Goal: Information Seeking & Learning: Learn about a topic

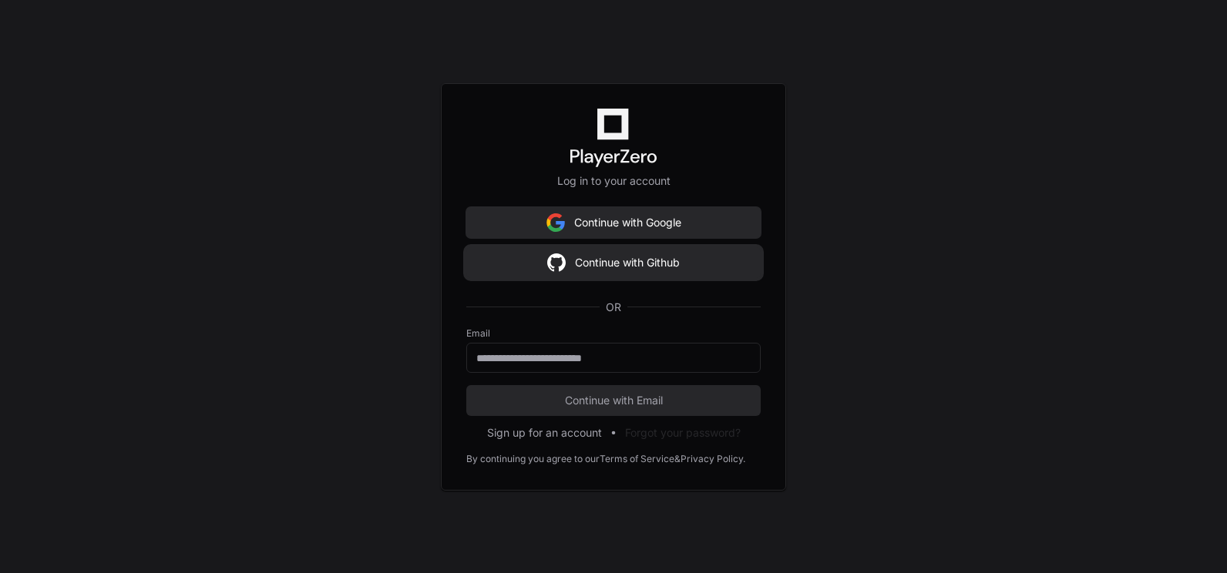
click at [609, 271] on button "Continue with Github" at bounding box center [613, 262] width 294 height 31
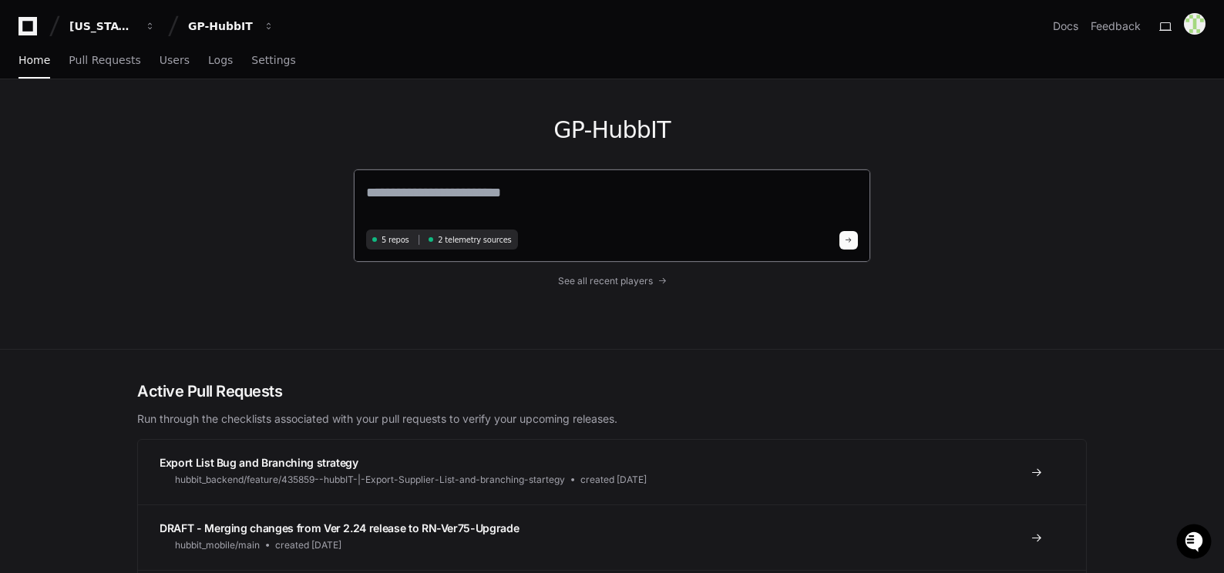
click at [432, 198] on textarea at bounding box center [612, 203] width 492 height 43
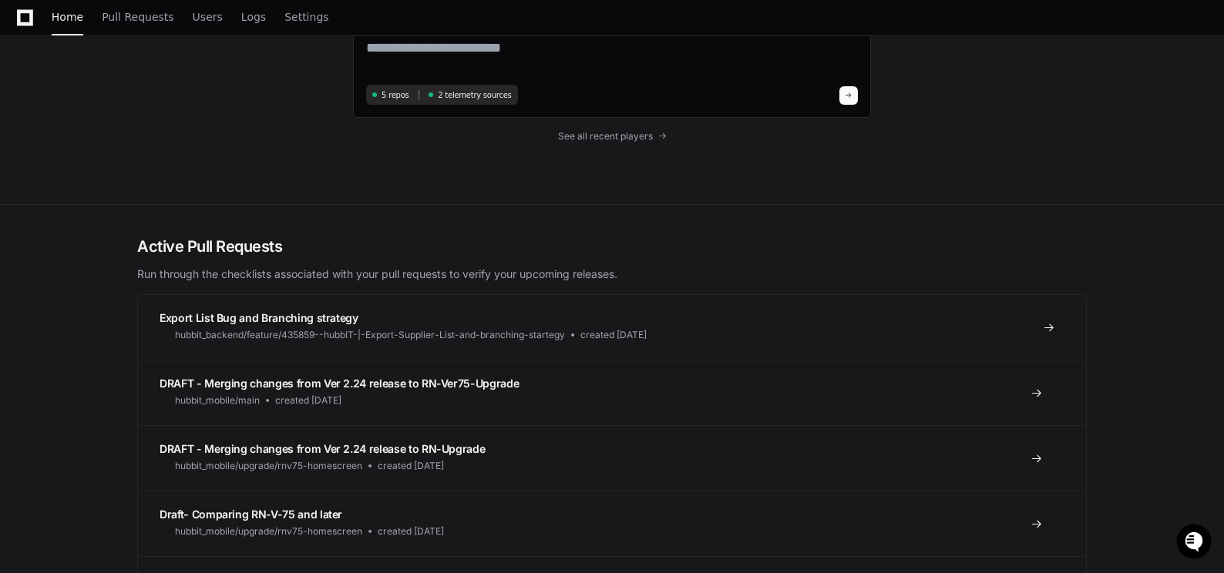
scroll to position [154, 0]
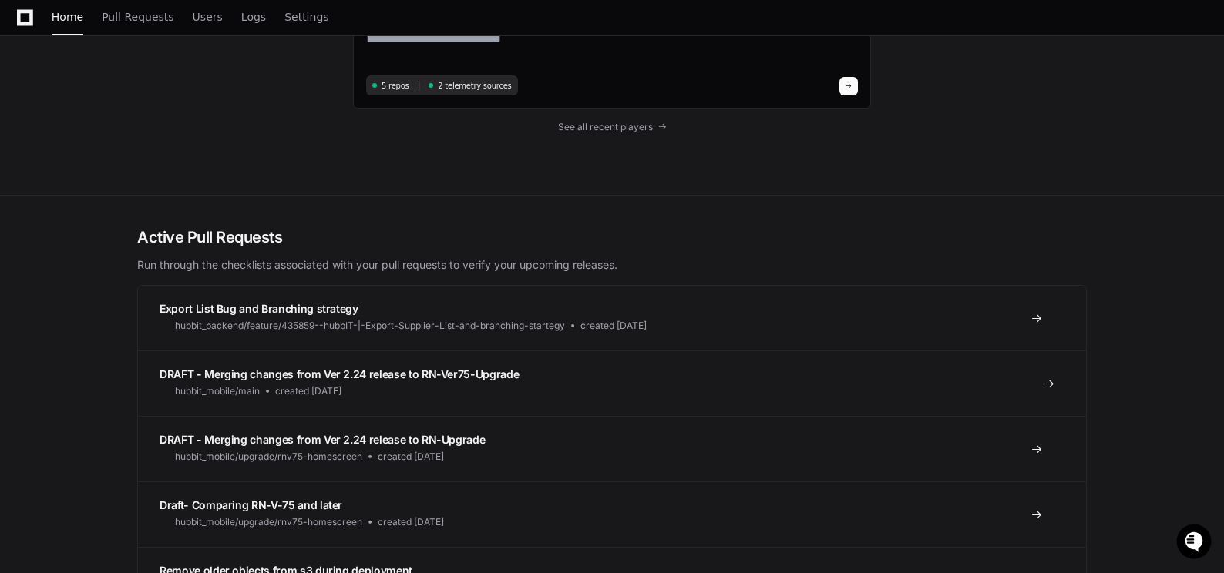
click at [1047, 384] on span at bounding box center [1049, 384] width 12 height 12
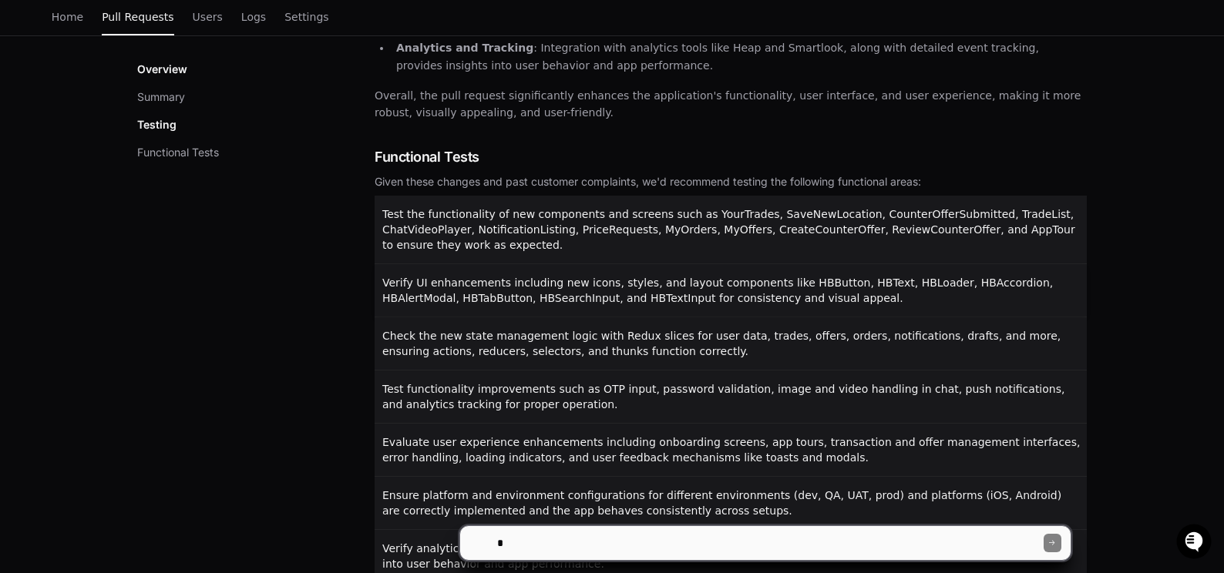
scroll to position [728, 0]
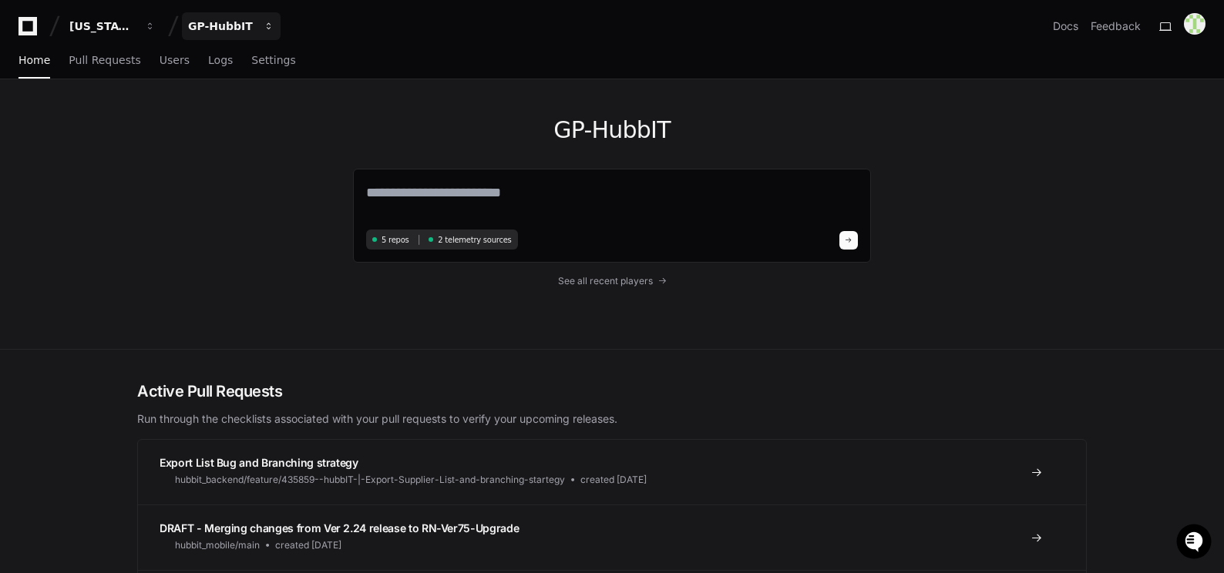
click at [262, 29] on button "GP-HubbIT" at bounding box center [231, 26] width 99 height 28
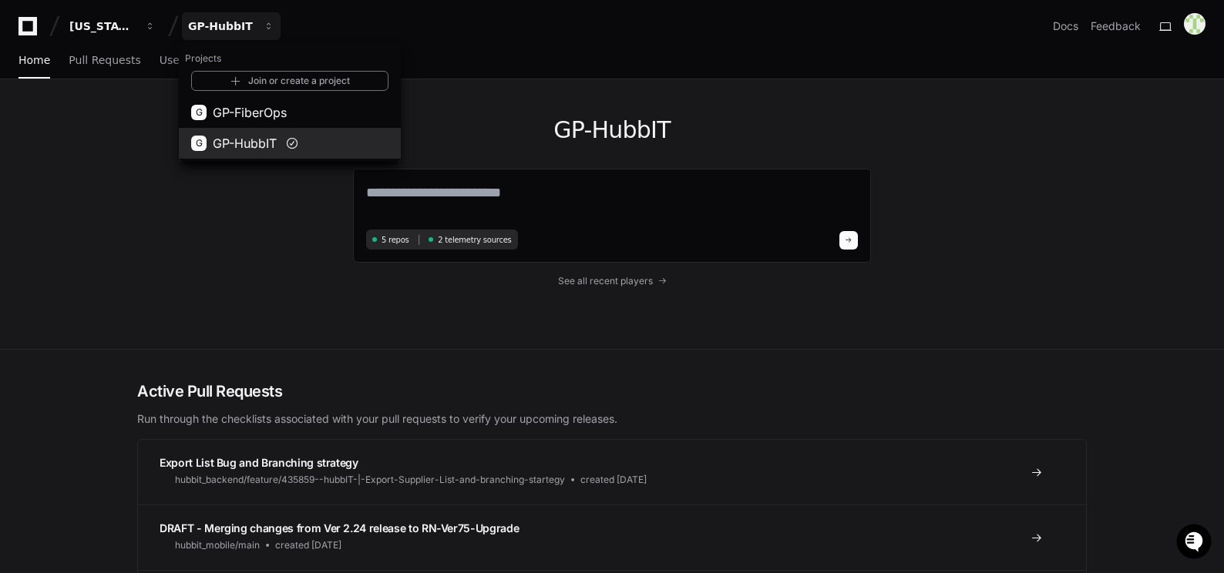
click at [261, 140] on span "GP-HubbIT" at bounding box center [245, 143] width 64 height 18
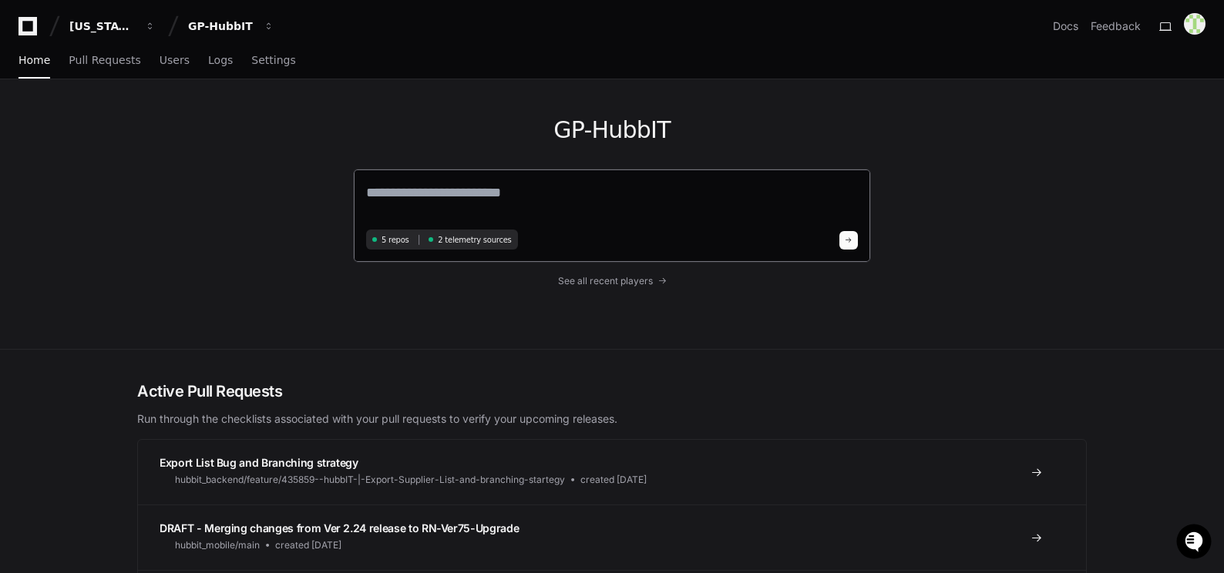
click at [431, 192] on textarea at bounding box center [612, 203] width 492 height 43
click at [424, 195] on textarea at bounding box center [612, 203] width 492 height 43
click at [458, 182] on textarea at bounding box center [612, 203] width 492 height 43
paste textarea "**********"
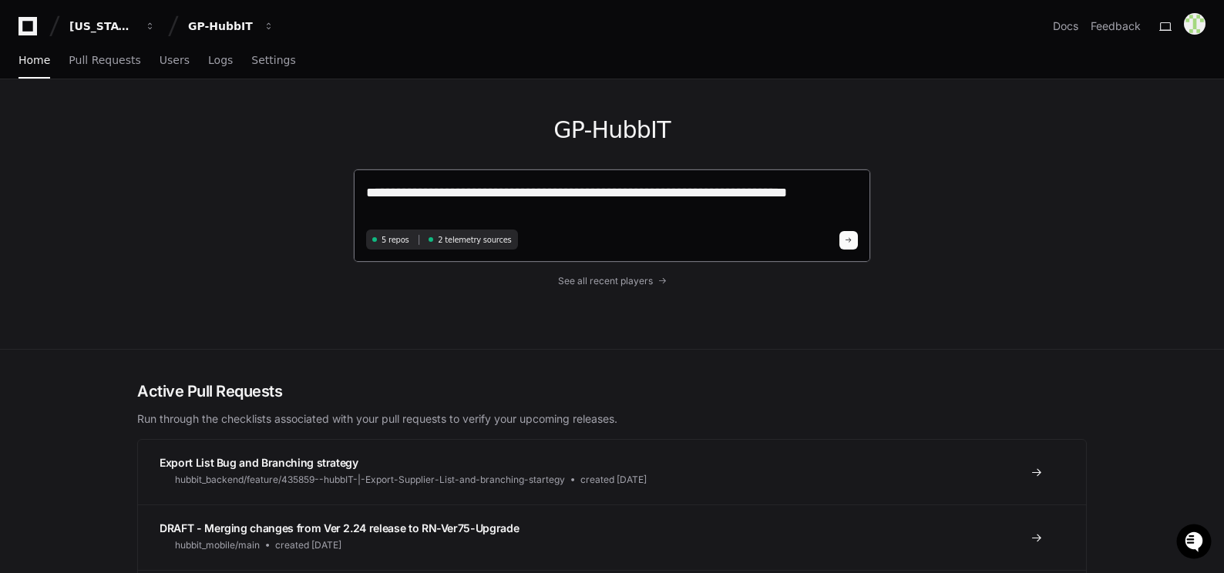
type textarea "**********"
click at [846, 237] on span at bounding box center [849, 241] width 8 height 8
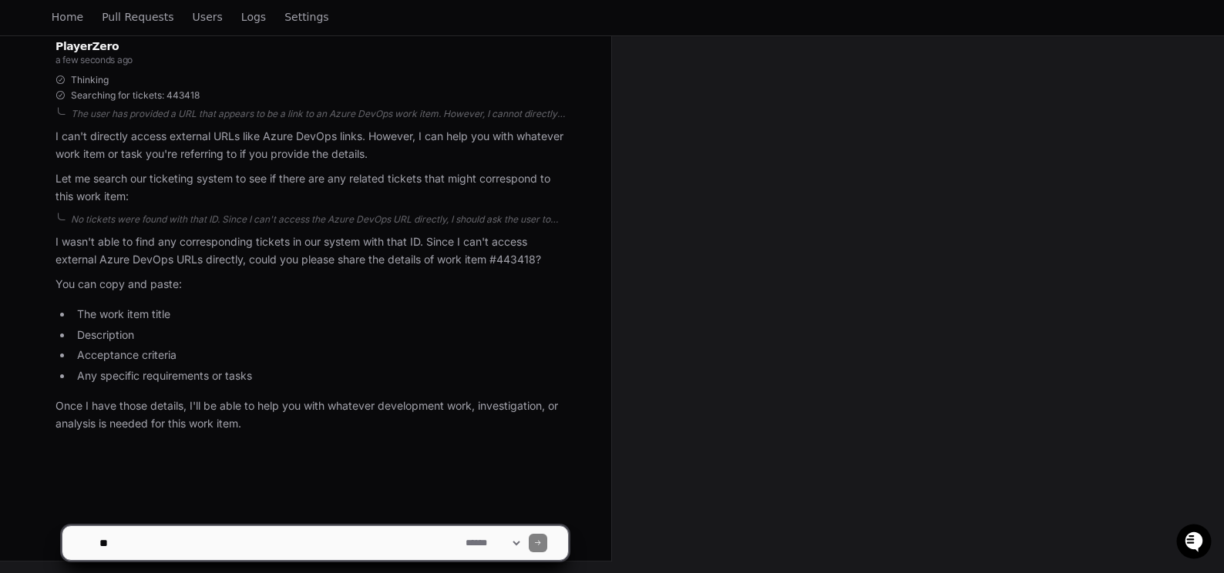
scroll to position [250, 0]
drag, startPoint x: 113, startPoint y: 547, endPoint x: 134, endPoint y: 537, distance: 23.8
click at [113, 546] on textarea at bounding box center [279, 543] width 366 height 34
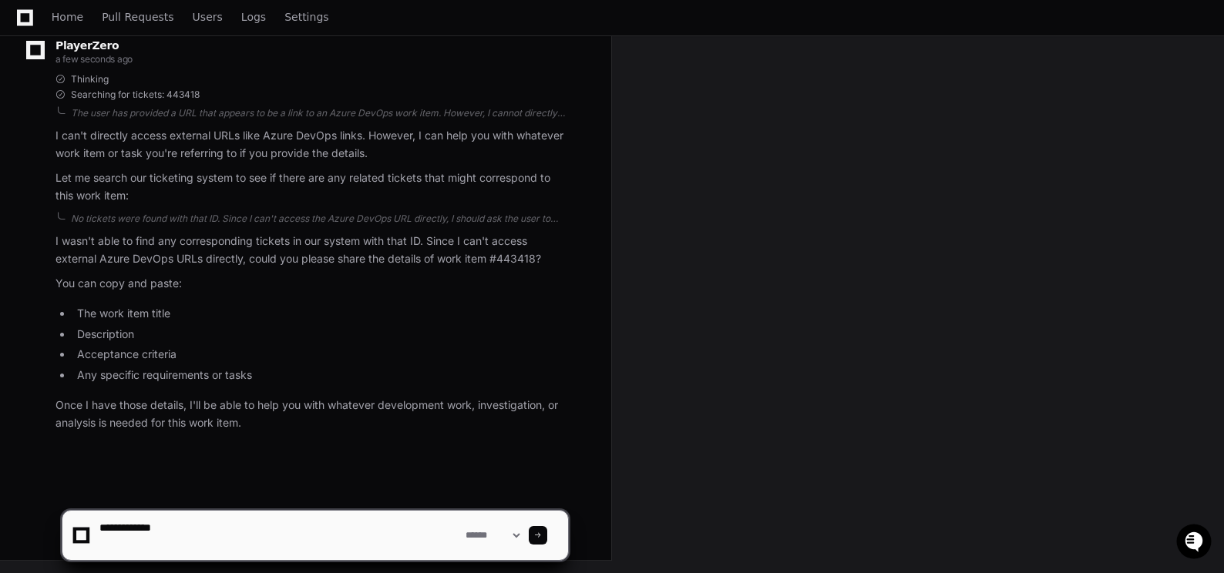
paste textarea "**********"
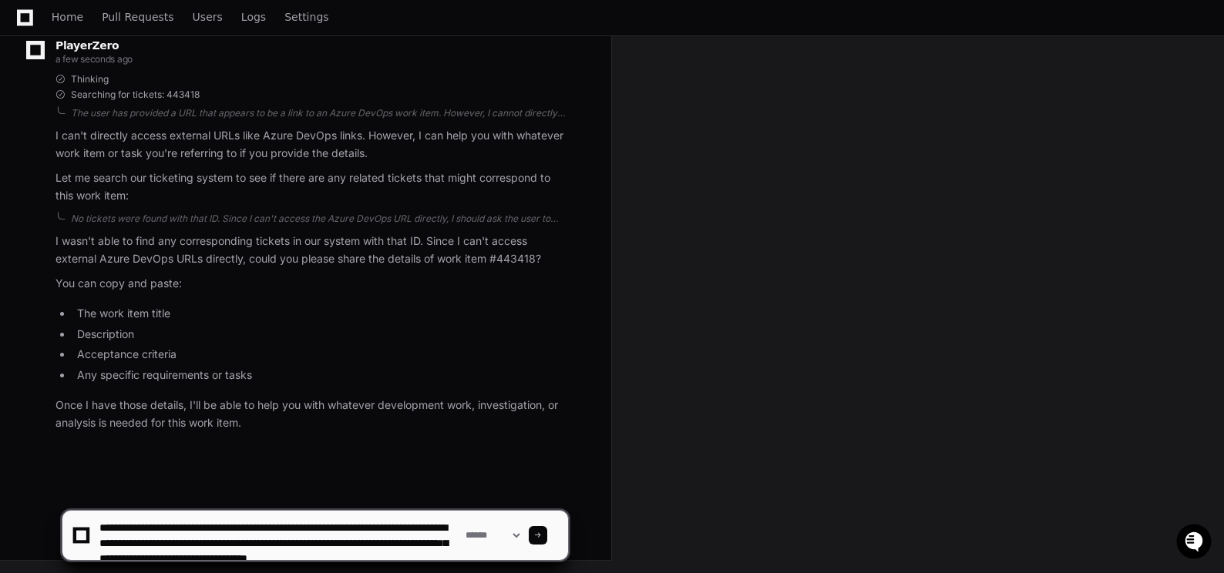
scroll to position [5, 0]
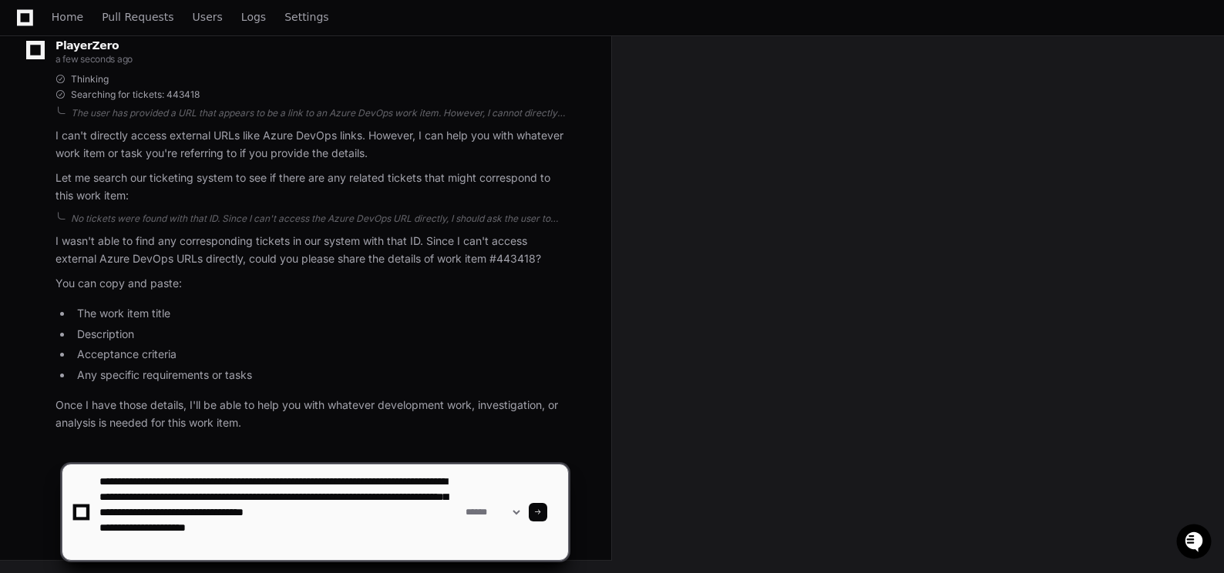
click at [217, 543] on textarea at bounding box center [279, 513] width 366 height 96
paste textarea "**********"
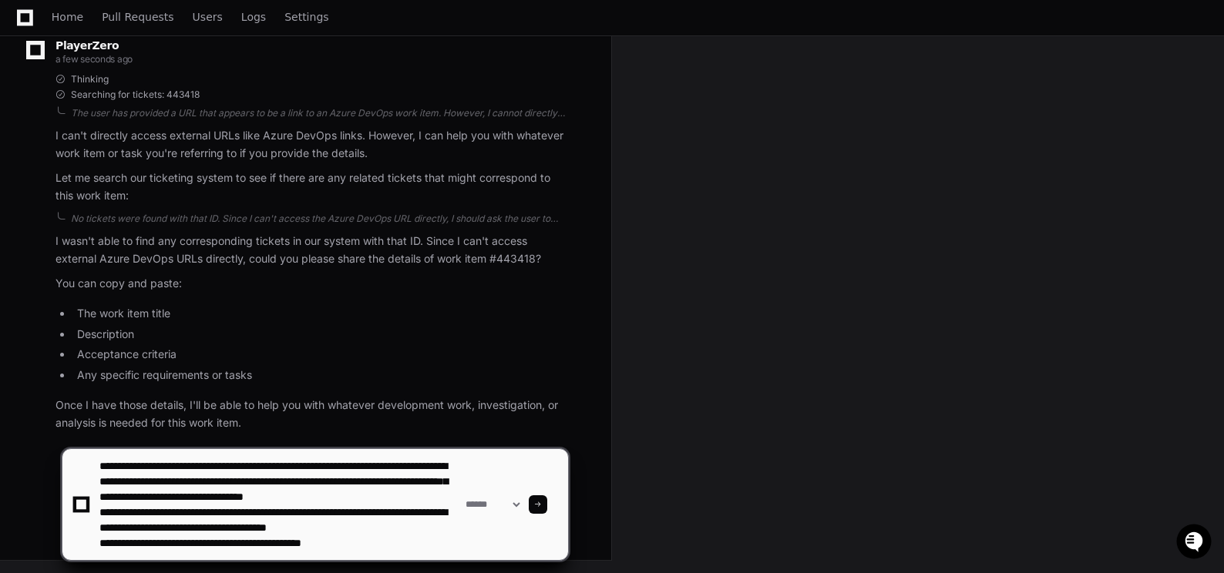
click at [208, 519] on textarea at bounding box center [279, 504] width 366 height 111
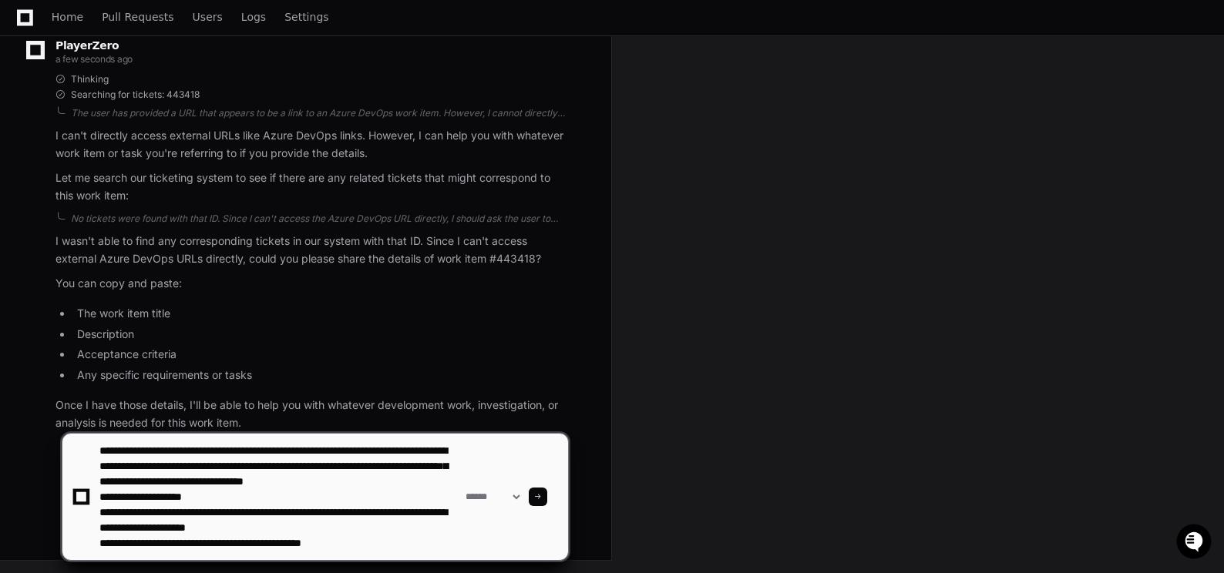
type textarea "**********"
click at [542, 496] on span at bounding box center [538, 497] width 8 height 8
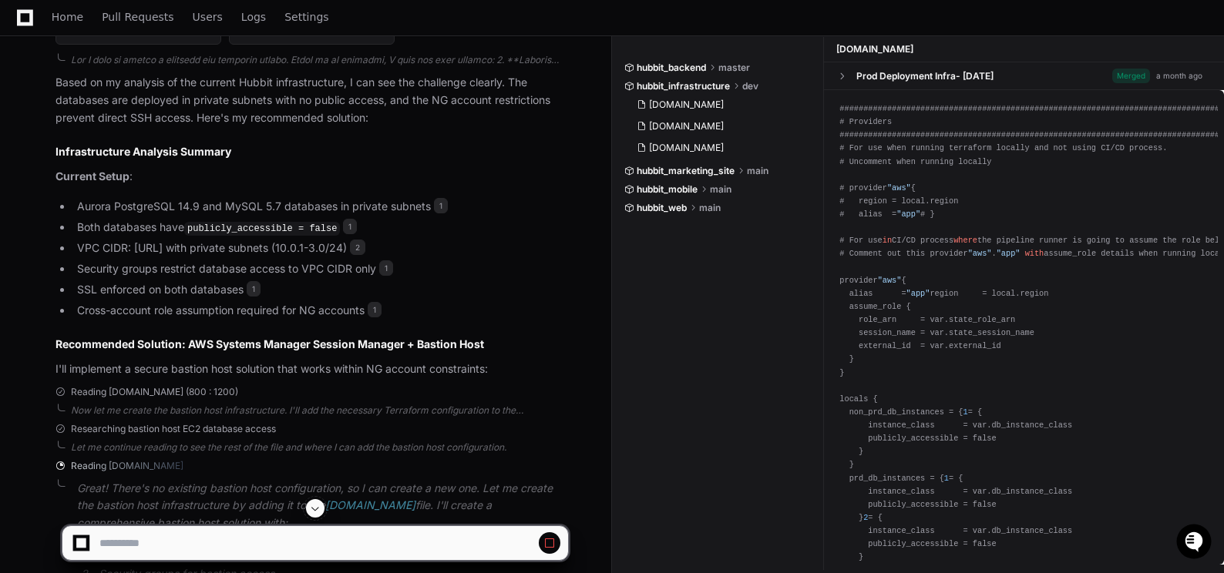
scroll to position [1450, 0]
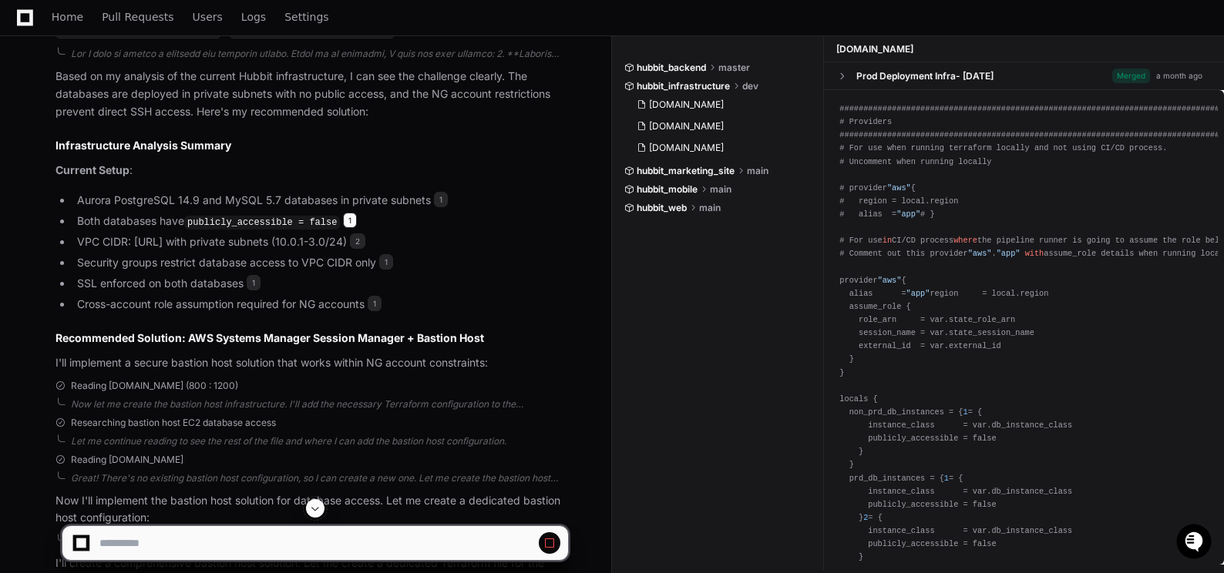
click at [343, 220] on span "1" at bounding box center [350, 220] width 14 height 15
click at [365, 242] on span "2" at bounding box center [357, 241] width 15 height 15
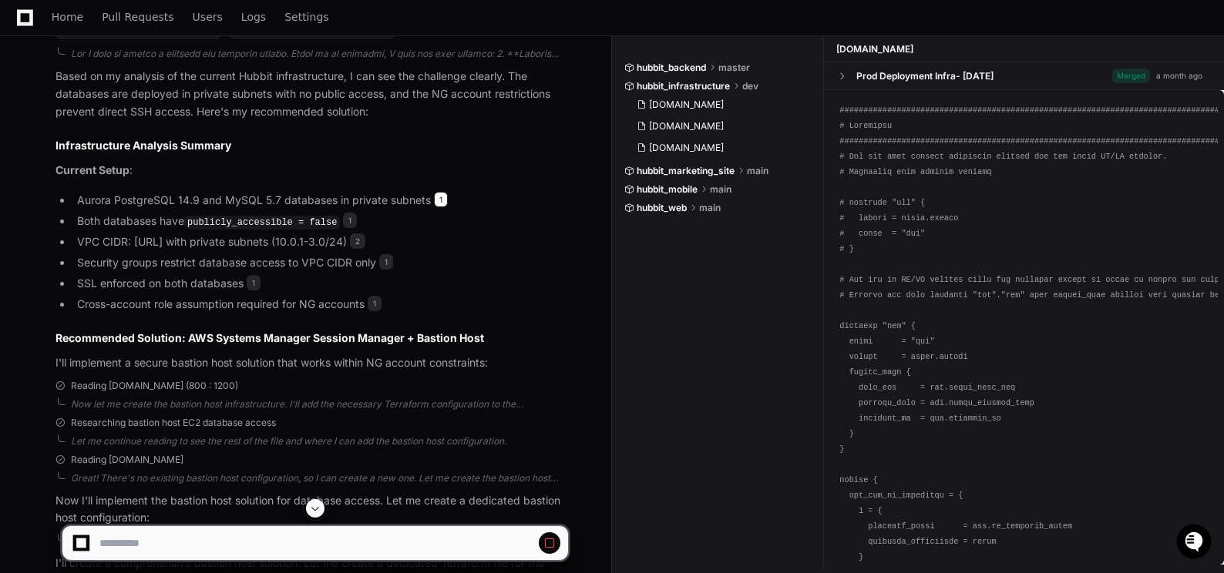
click at [439, 198] on span "1" at bounding box center [441, 199] width 14 height 15
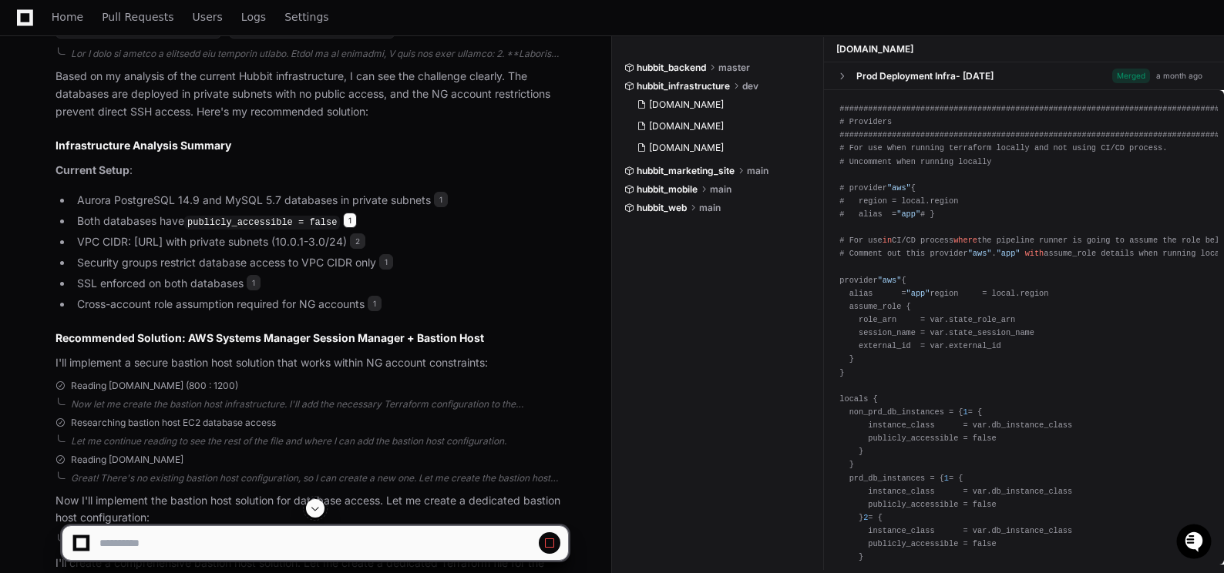
click at [343, 216] on span "1" at bounding box center [350, 220] width 14 height 15
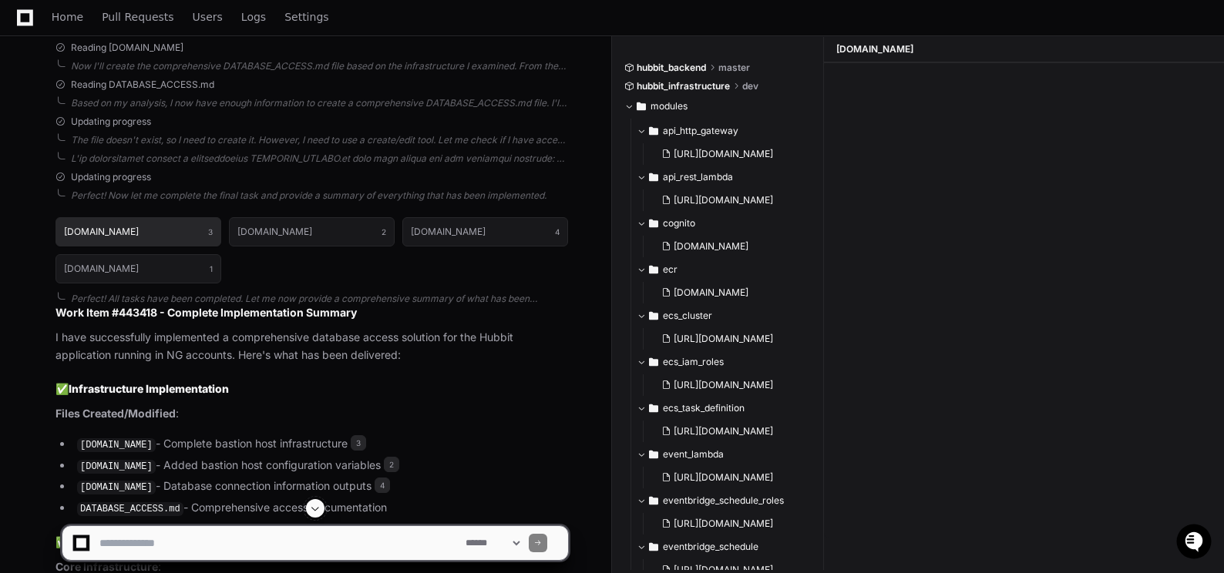
scroll to position [0, 0]
drag, startPoint x: 132, startPoint y: 224, endPoint x: 465, endPoint y: 230, distance: 333.0
click at [132, 224] on button "[DOMAIN_NAME] 3" at bounding box center [138, 231] width 166 height 29
click at [173, 229] on button "[DOMAIN_NAME] 3" at bounding box center [138, 231] width 166 height 29
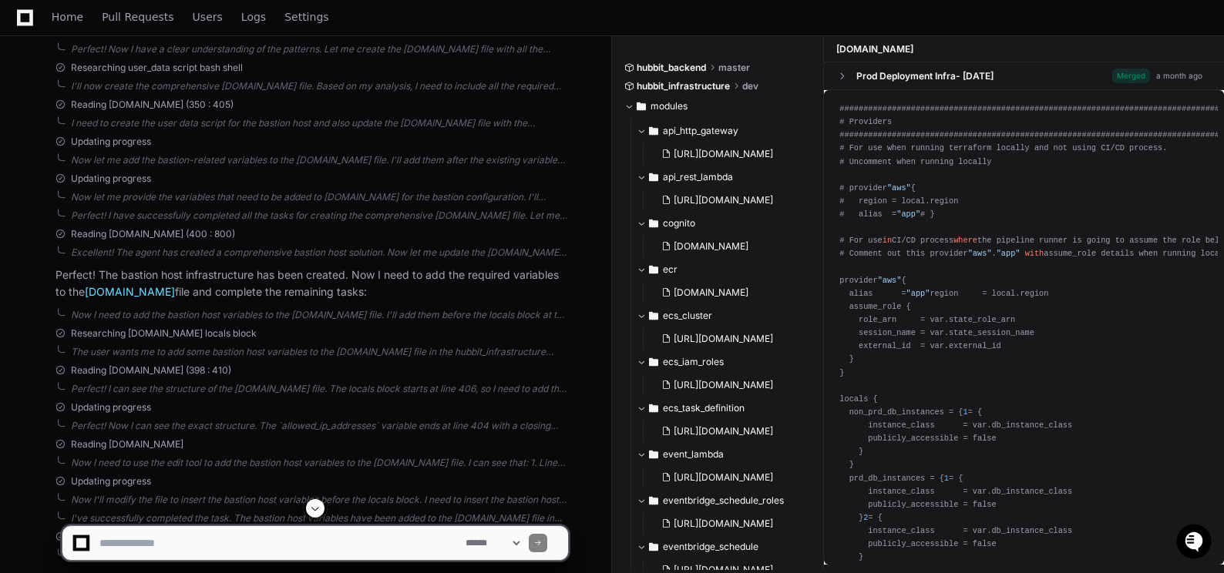
scroll to position [2558, 0]
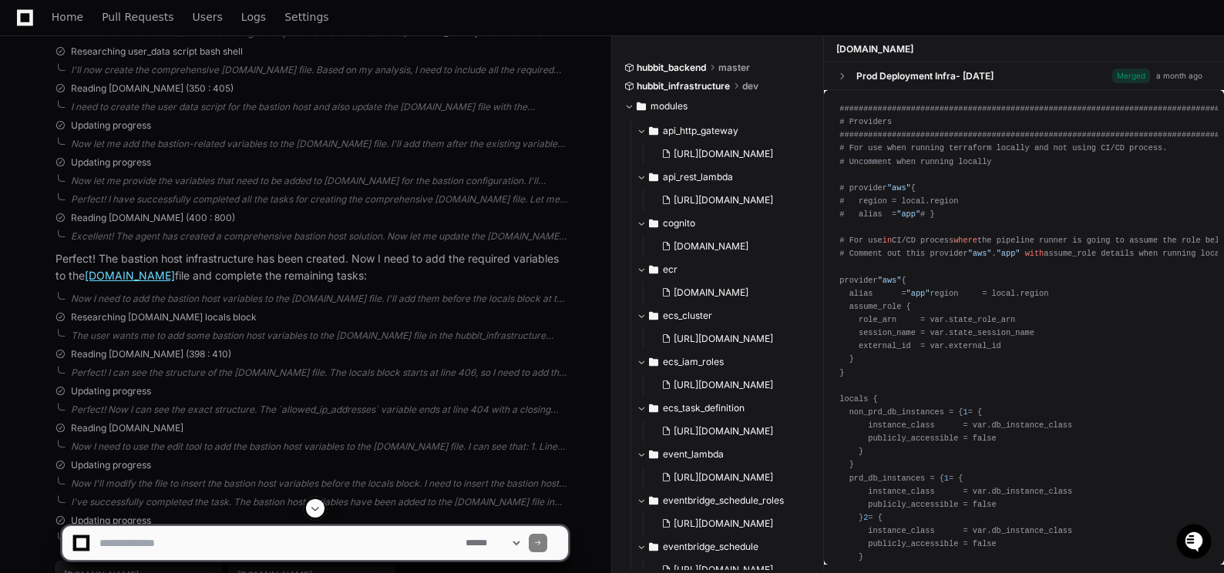
click at [115, 276] on link "[DOMAIN_NAME]" at bounding box center [130, 275] width 90 height 13
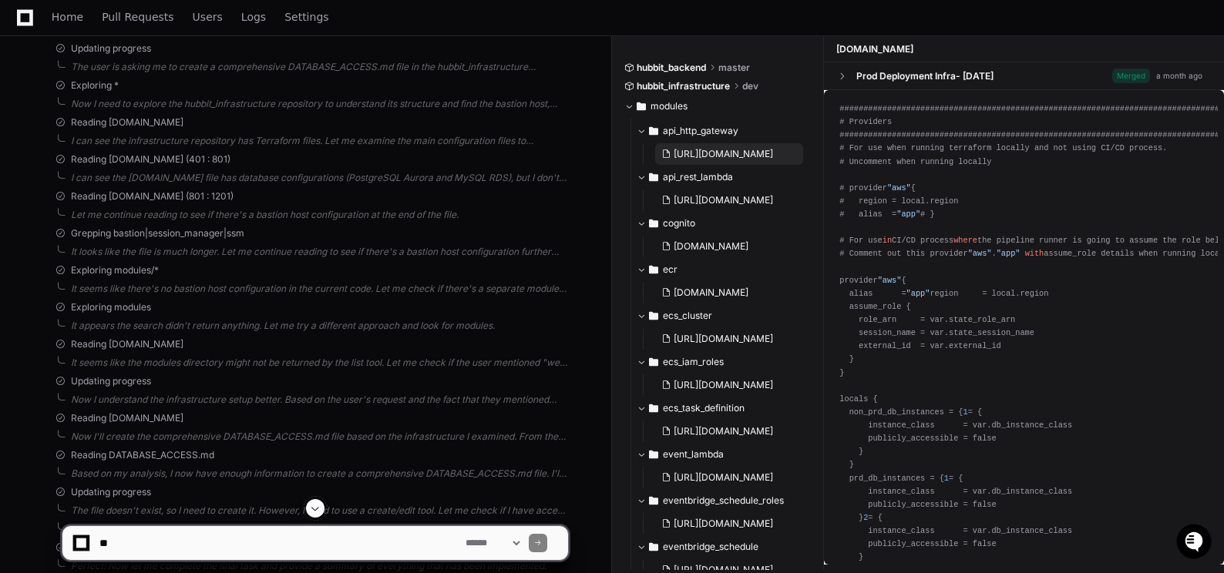
click at [701, 153] on span "[URL][DOMAIN_NAME]" at bounding box center [723, 154] width 99 height 12
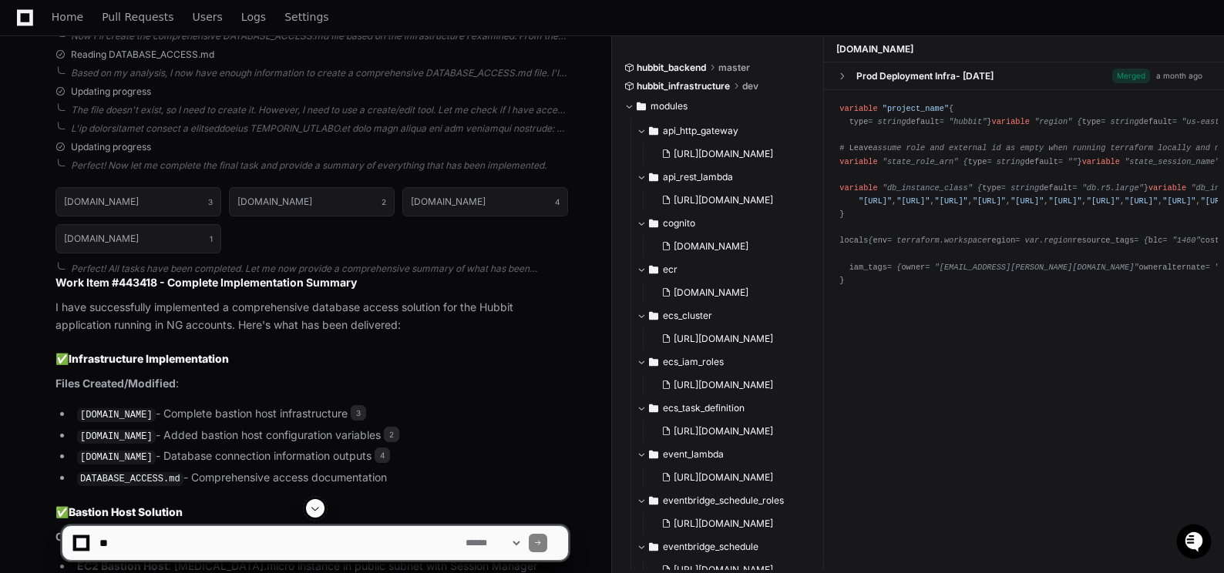
scroll to position [5039, 0]
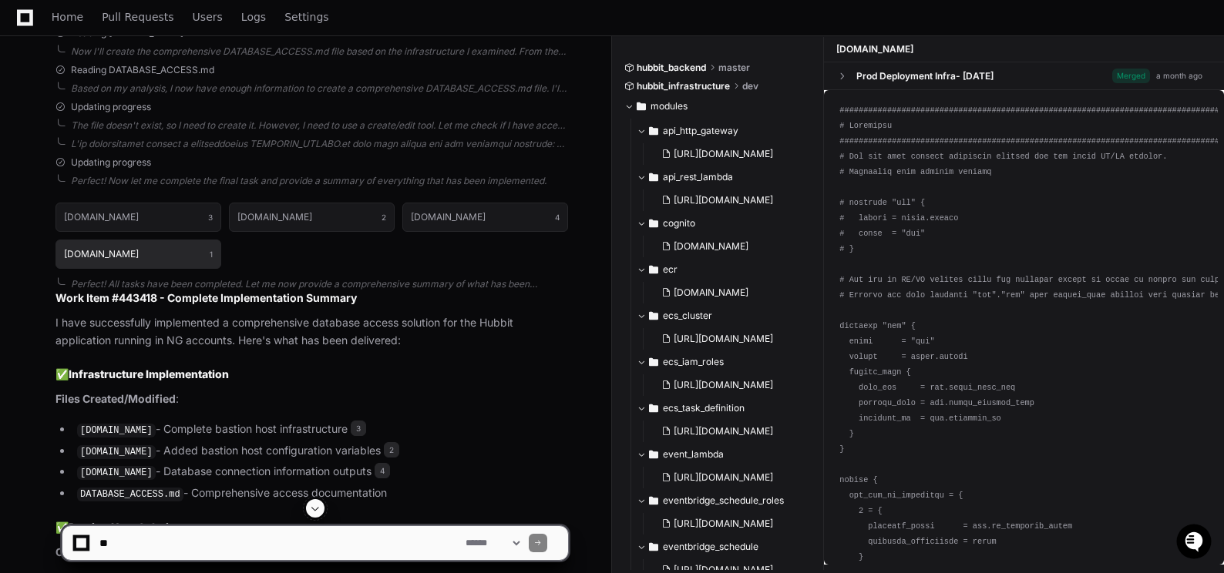
click at [143, 241] on button "main.tf 1" at bounding box center [138, 254] width 166 height 29
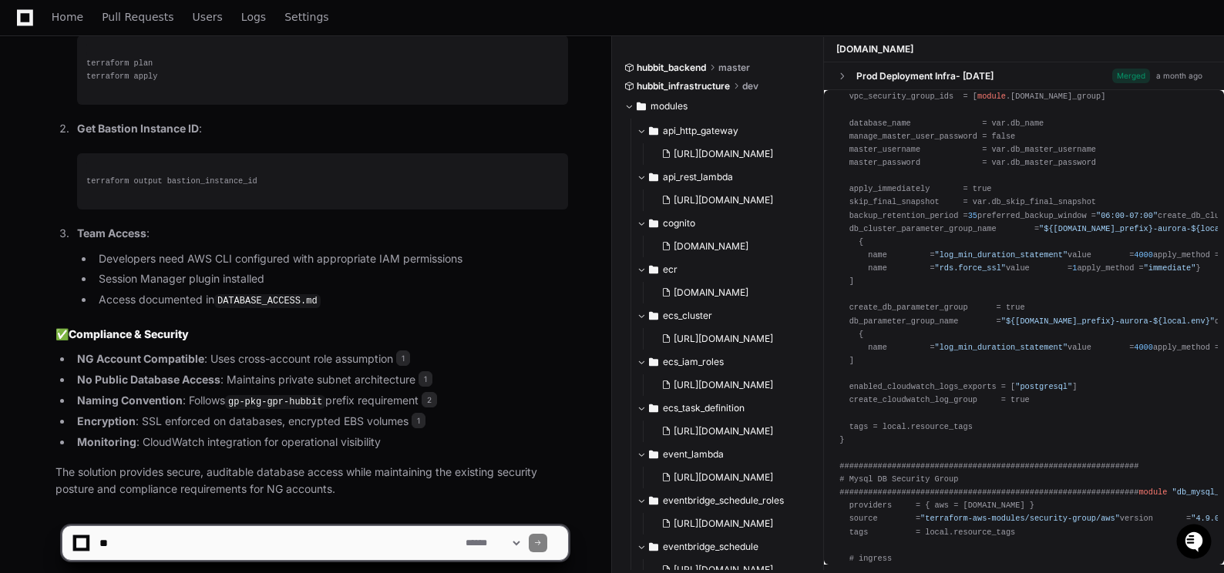
scroll to position [6565, 0]
